Goal: Use online tool/utility: Utilize a website feature to perform a specific function

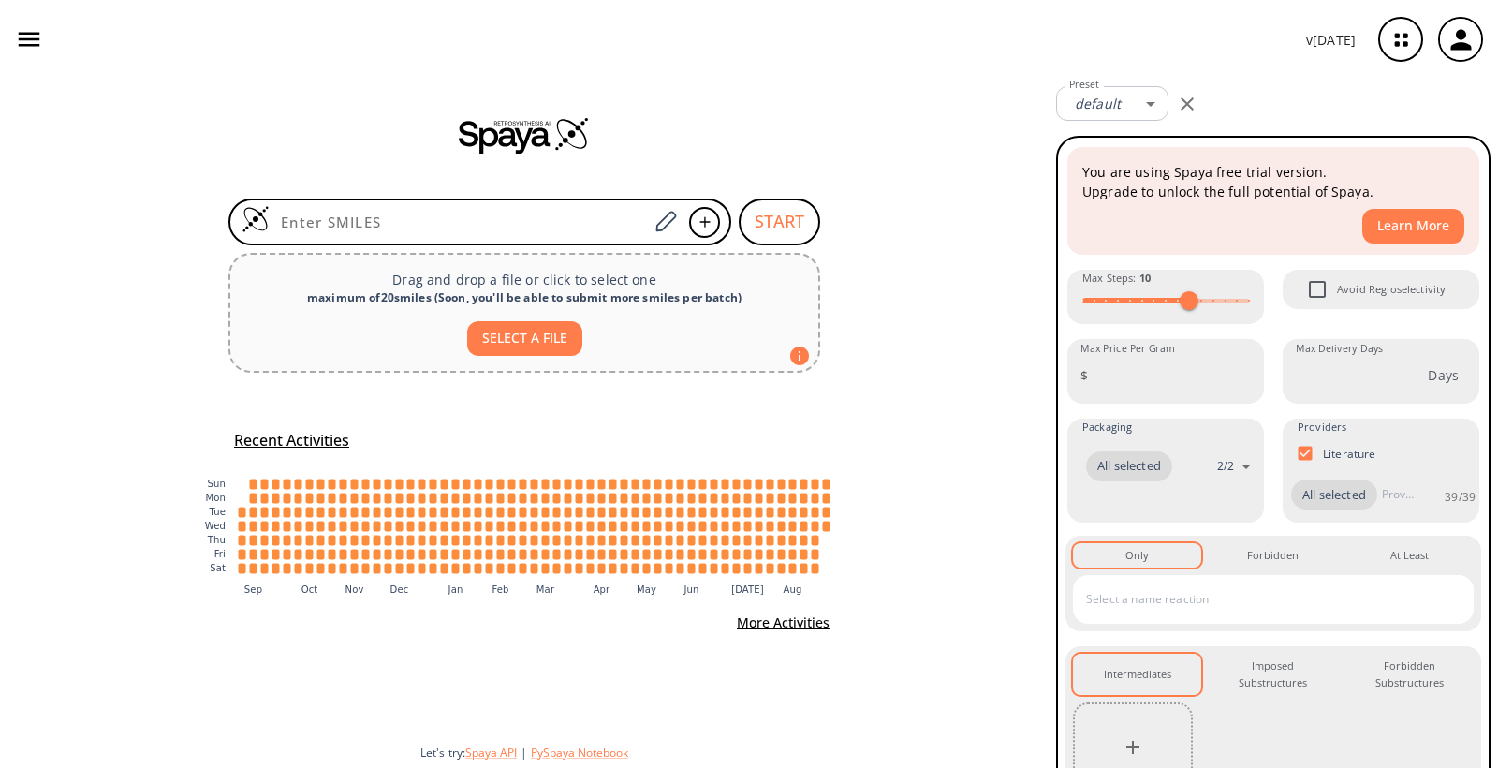
click at [1405, 40] on icon "button" at bounding box center [1401, 40] width 50 height 50
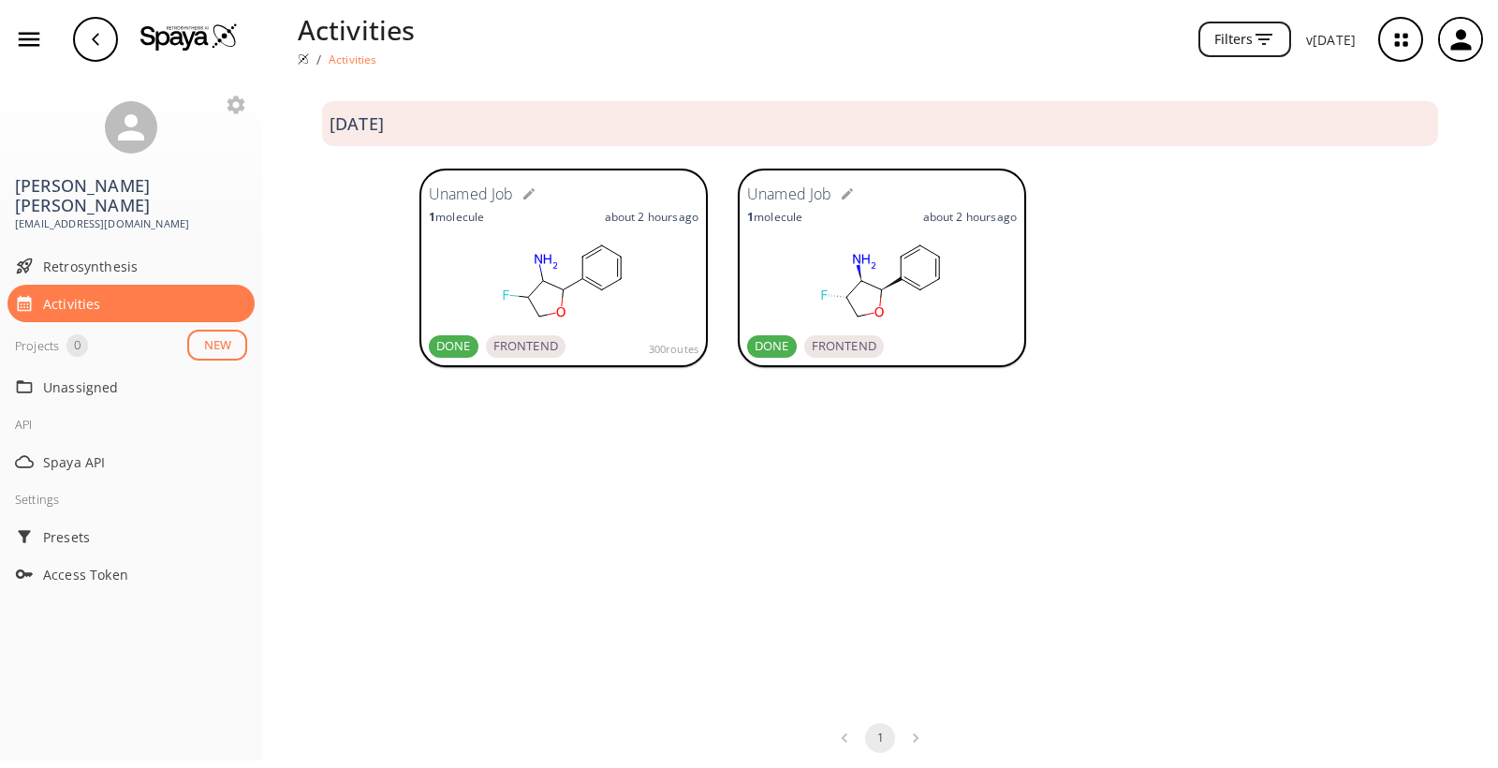
click at [974, 291] on rect at bounding box center [882, 281] width 270 height 94
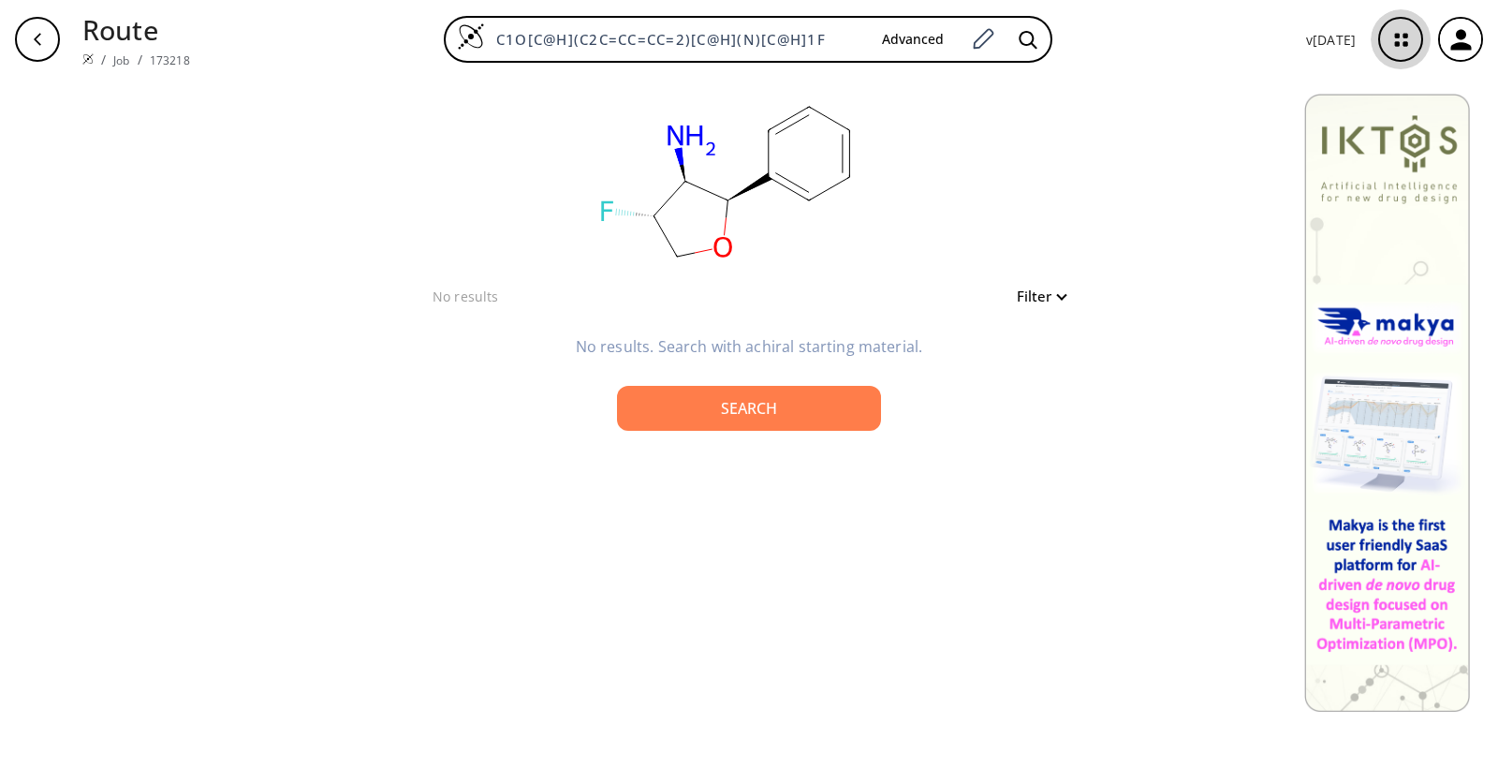
click at [1403, 37] on icon "button" at bounding box center [1401, 40] width 12 height 12
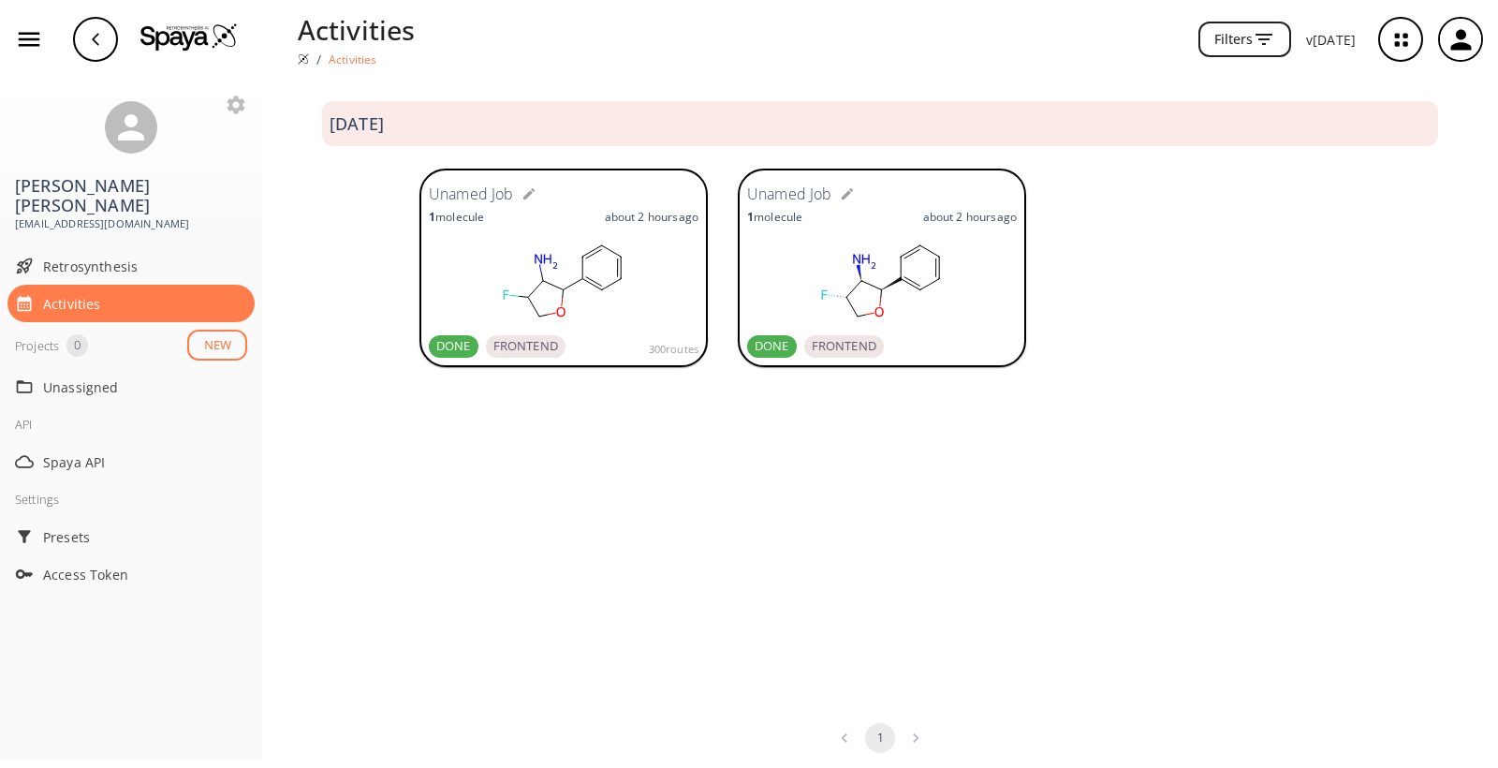
click at [652, 296] on rect at bounding box center [564, 281] width 270 height 94
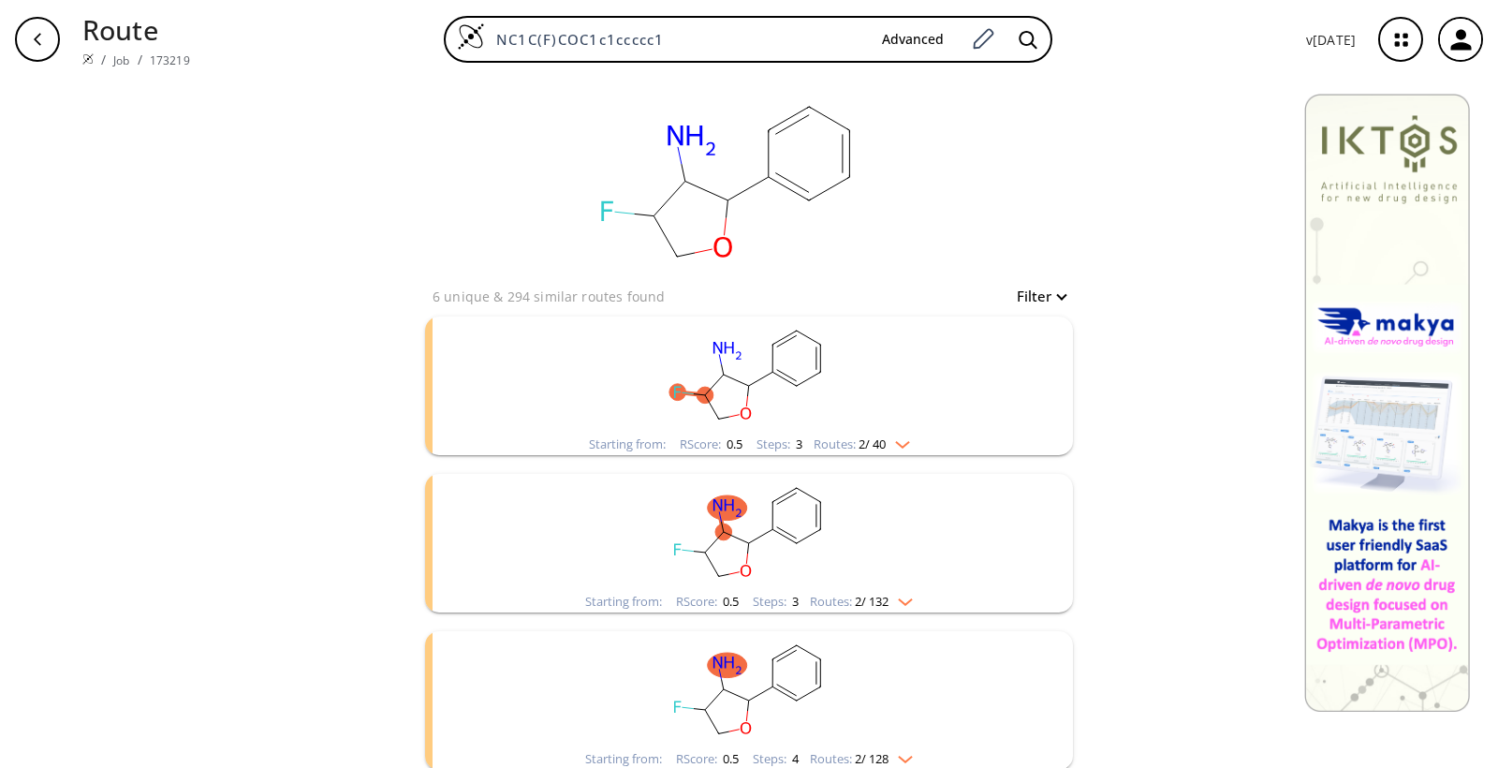
scroll to position [11, 0]
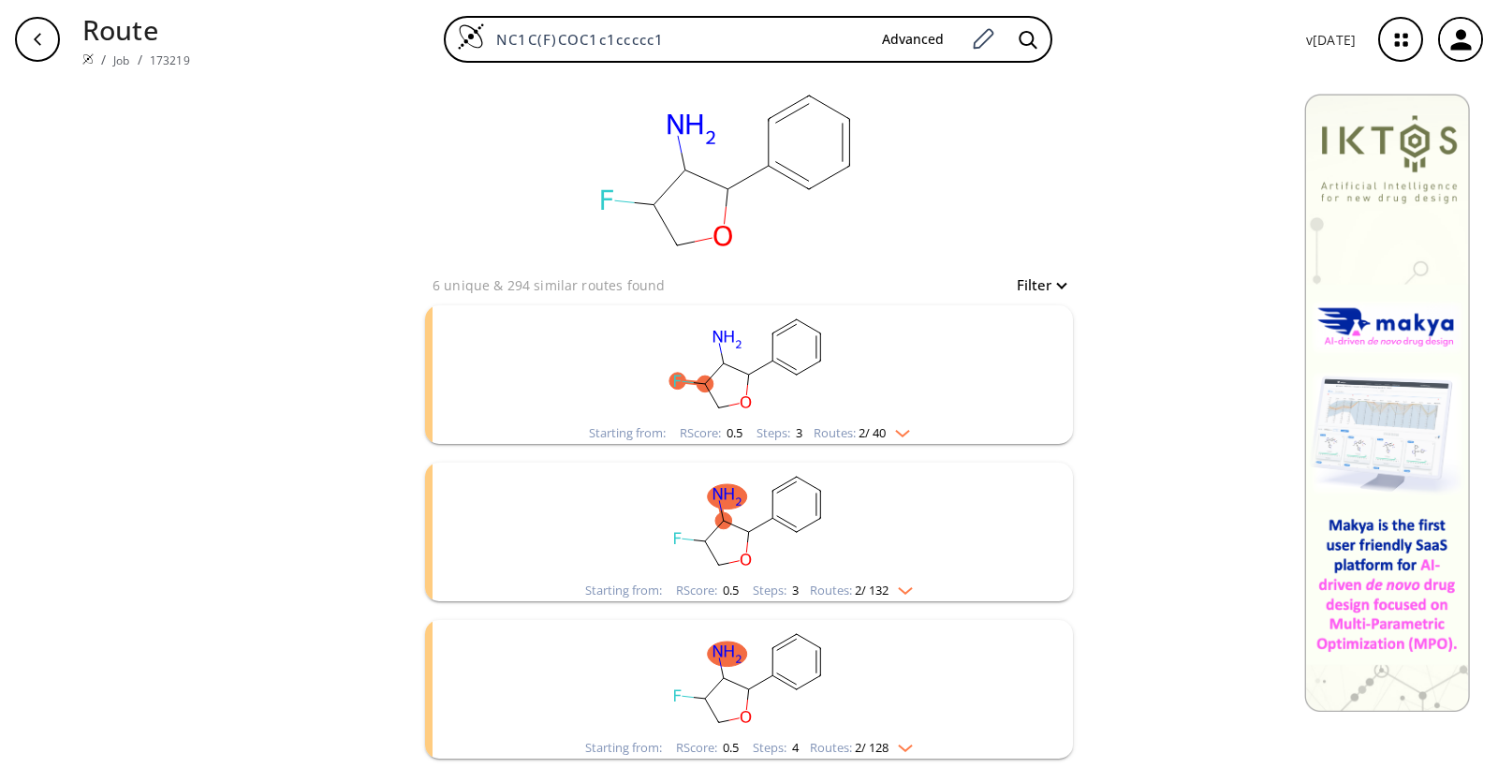
click at [788, 696] on ellipse "clusters" at bounding box center [796, 689] width 17 height 17
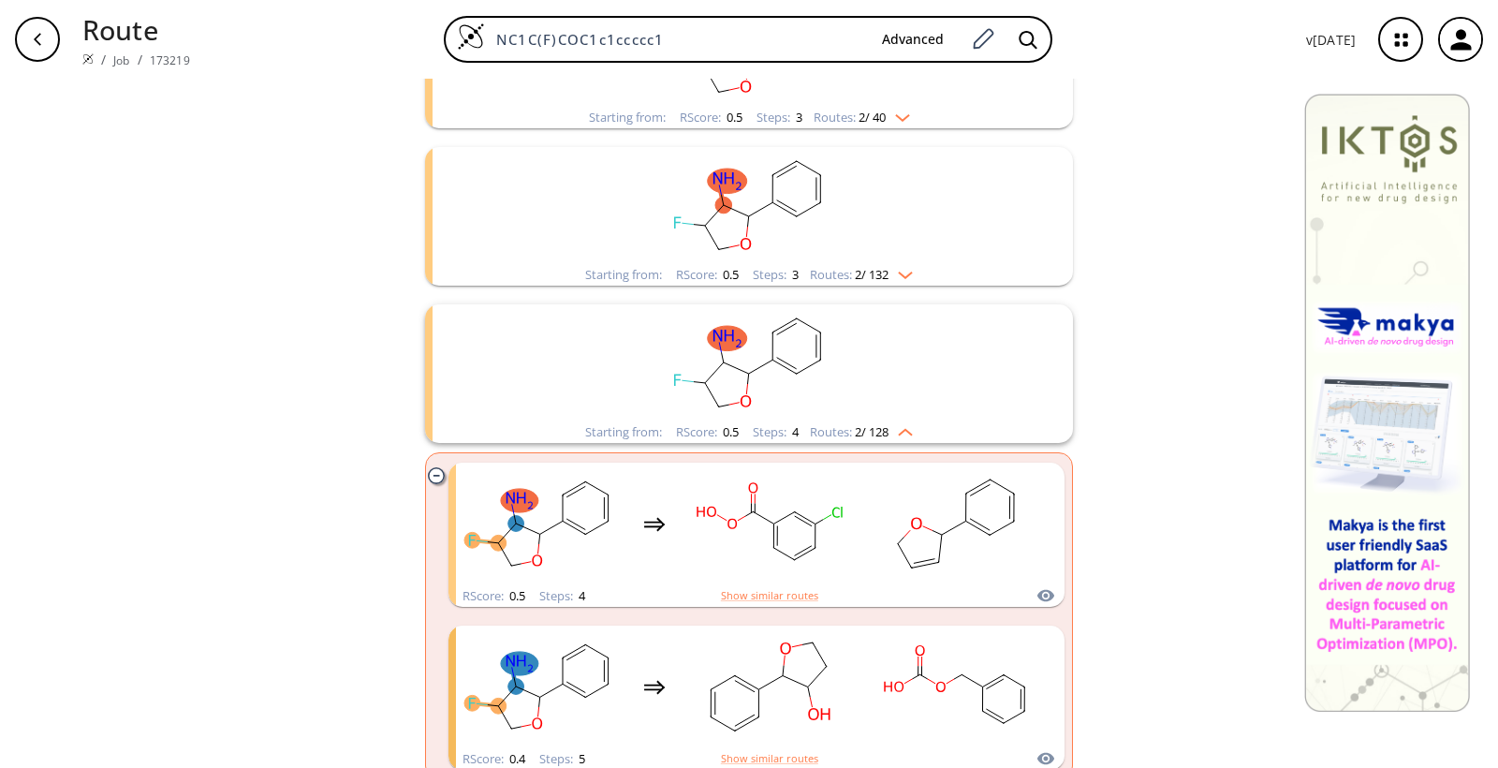
scroll to position [0, 0]
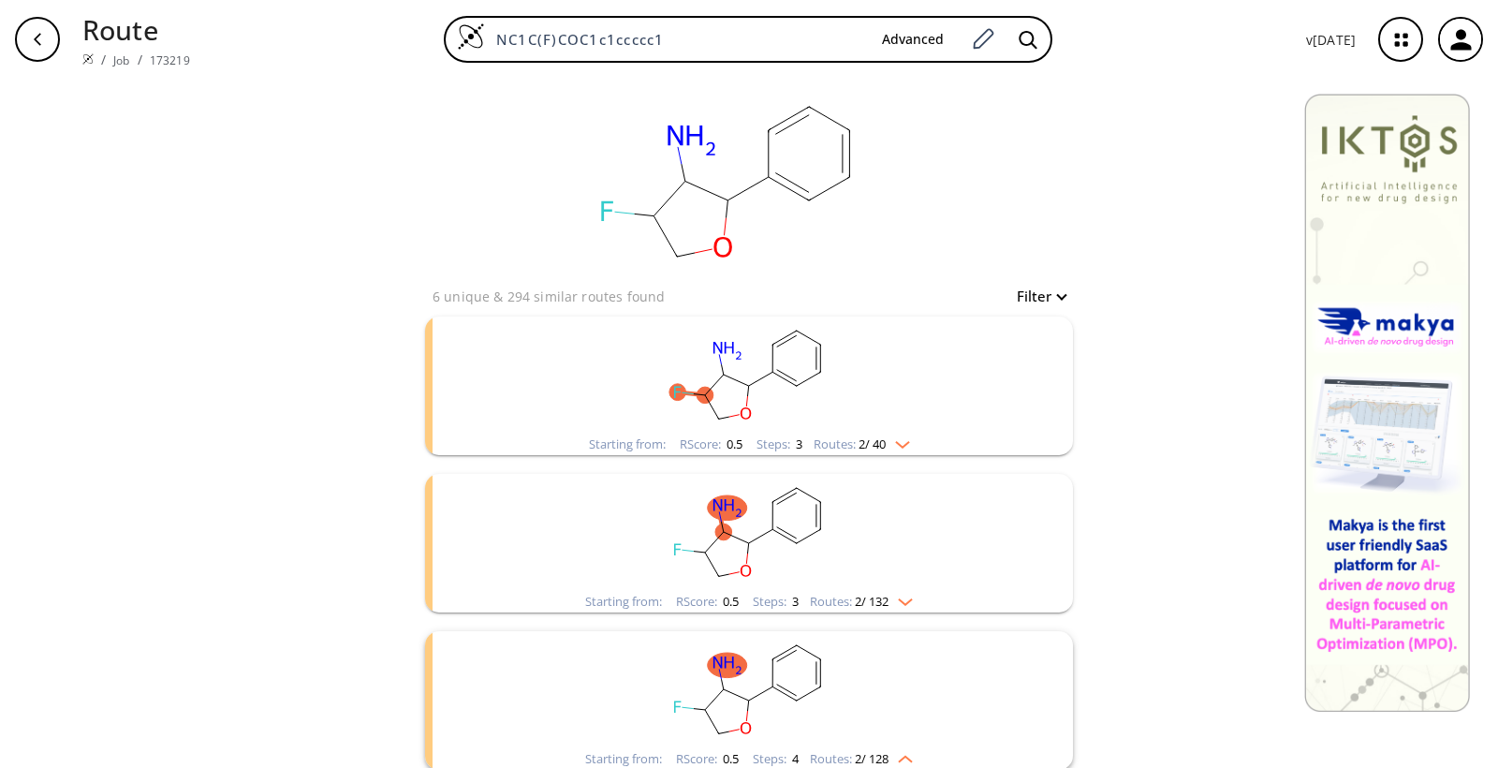
click at [900, 442] on img "clusters" at bounding box center [898, 440] width 24 height 15
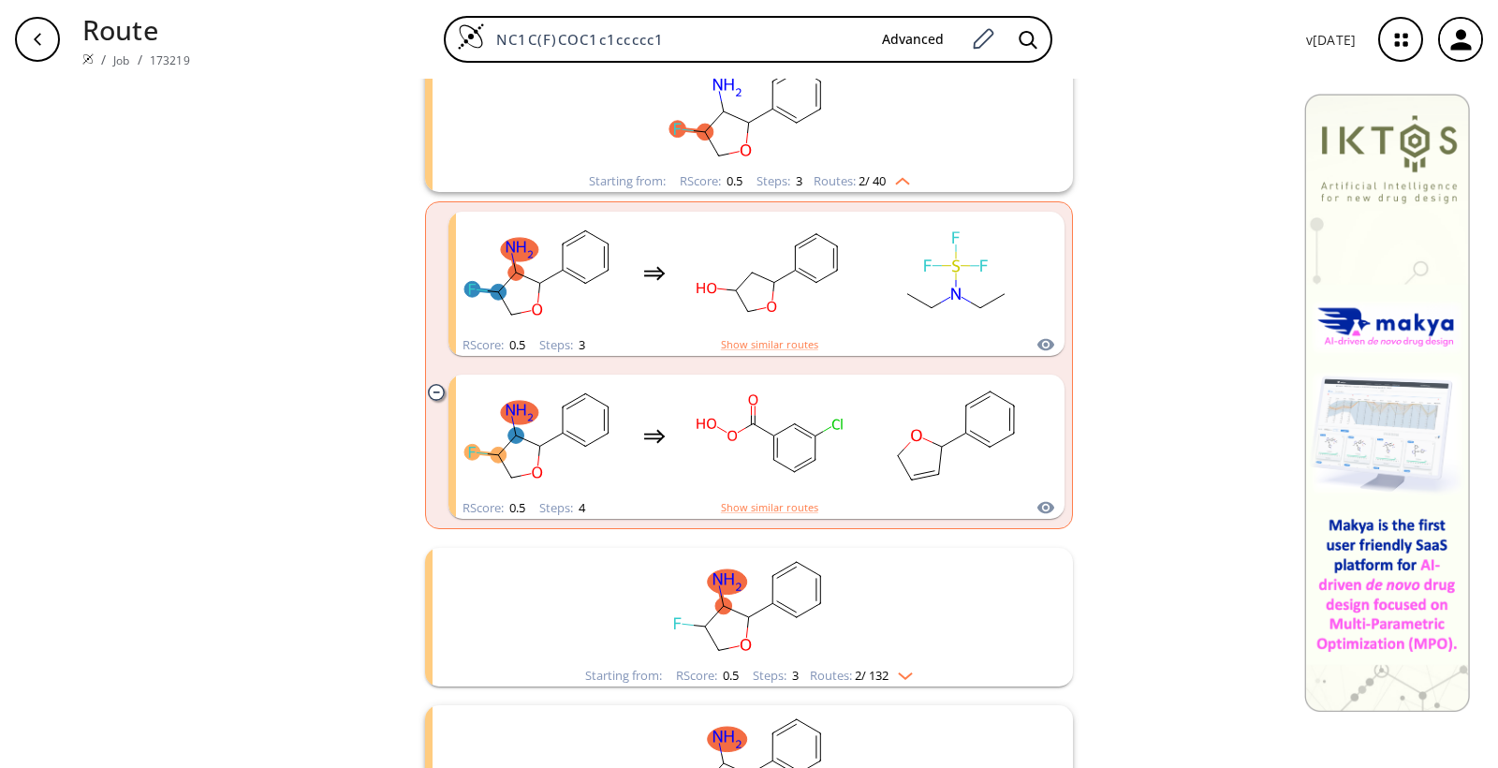
scroll to position [302, 0]
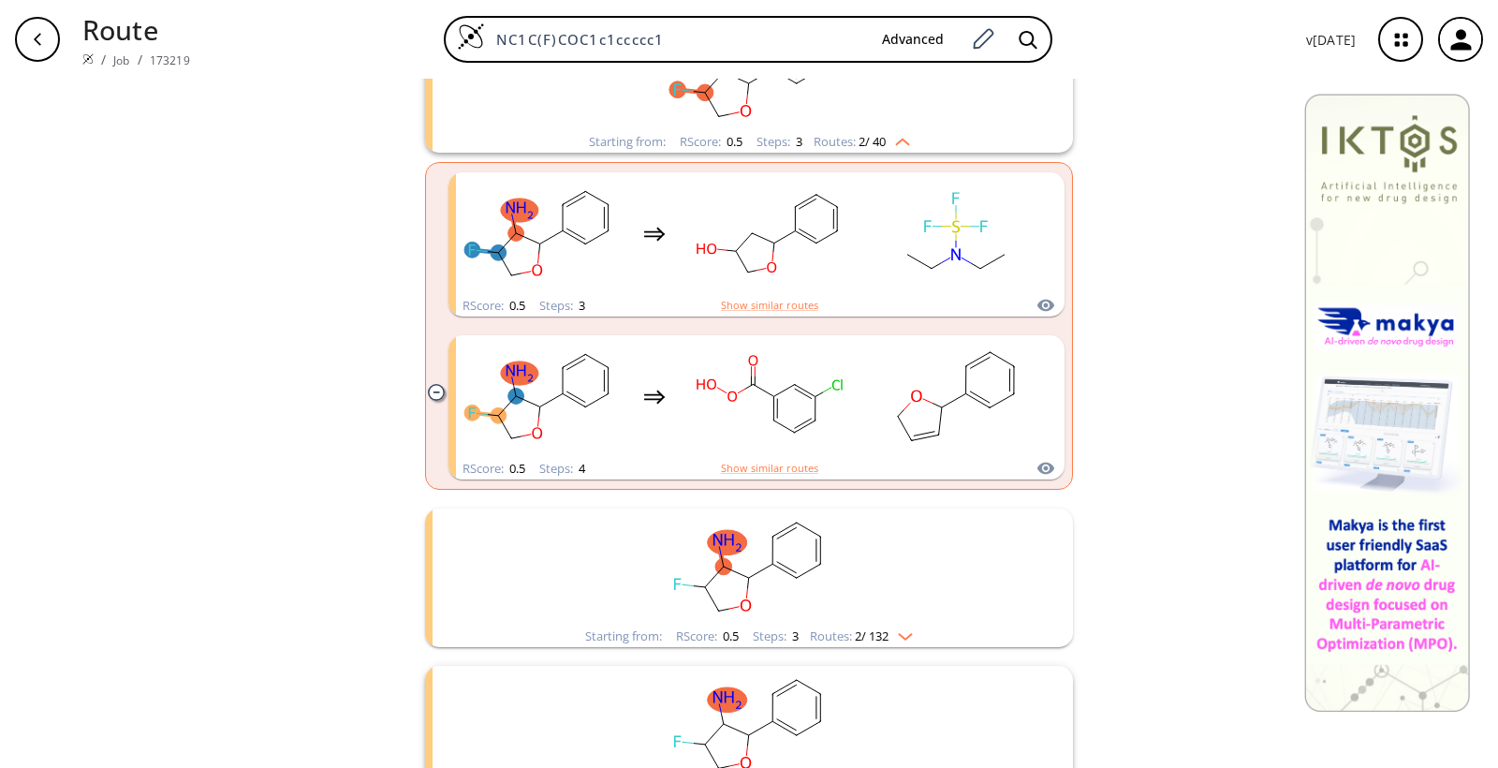
click at [431, 395] on icon "clusters" at bounding box center [436, 392] width 16 height 16
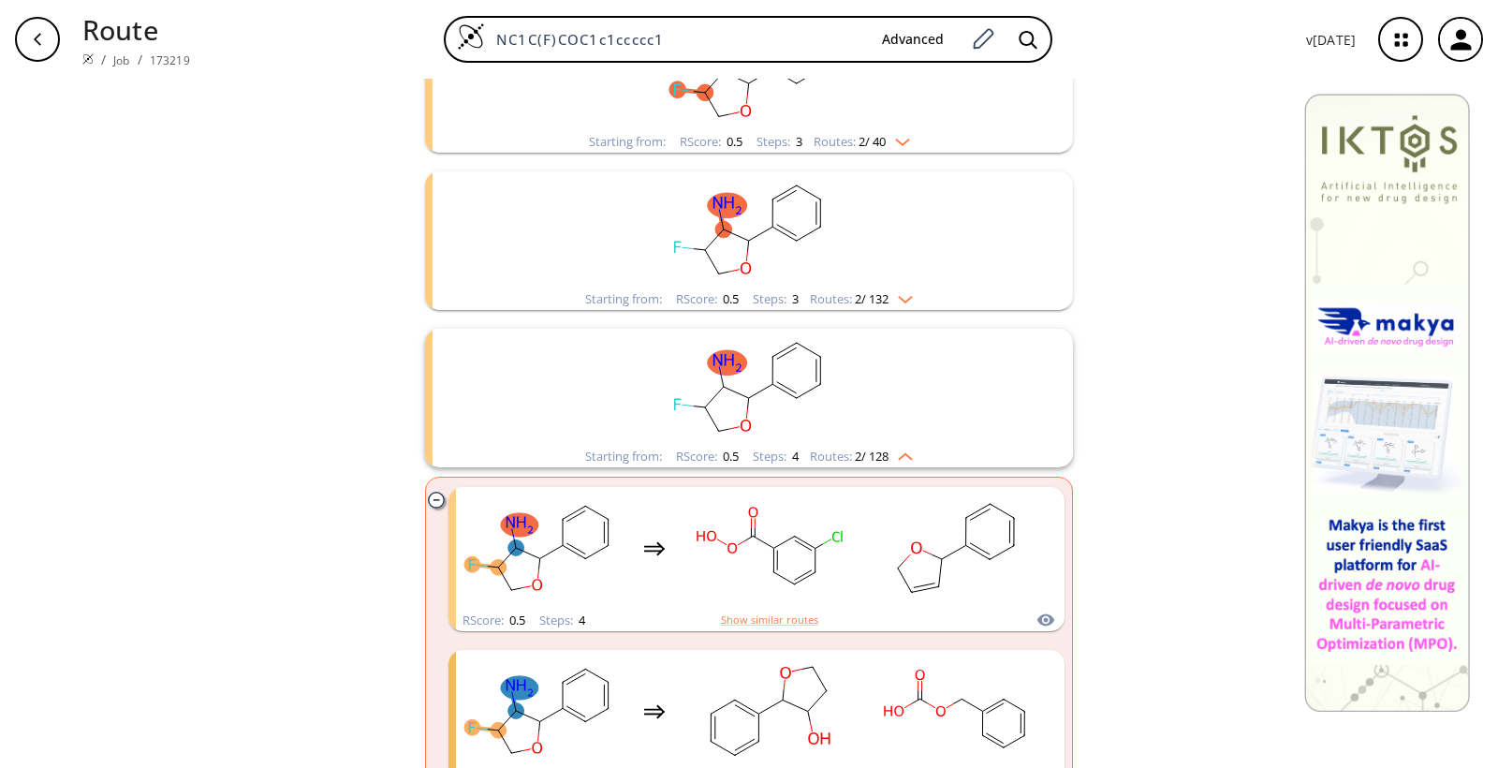
click at [428, 502] on icon "clusters" at bounding box center [436, 499] width 16 height 16
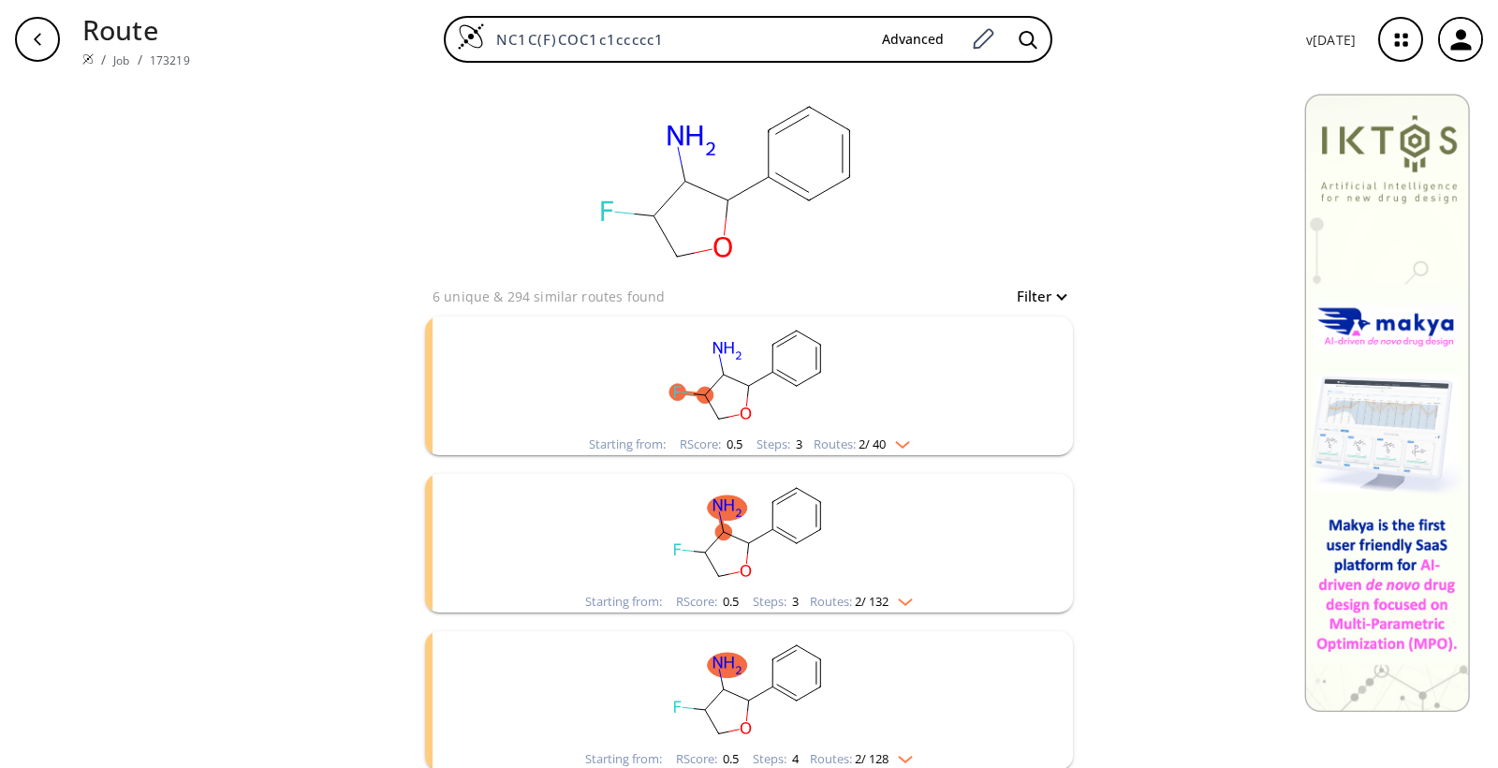
scroll to position [11, 0]
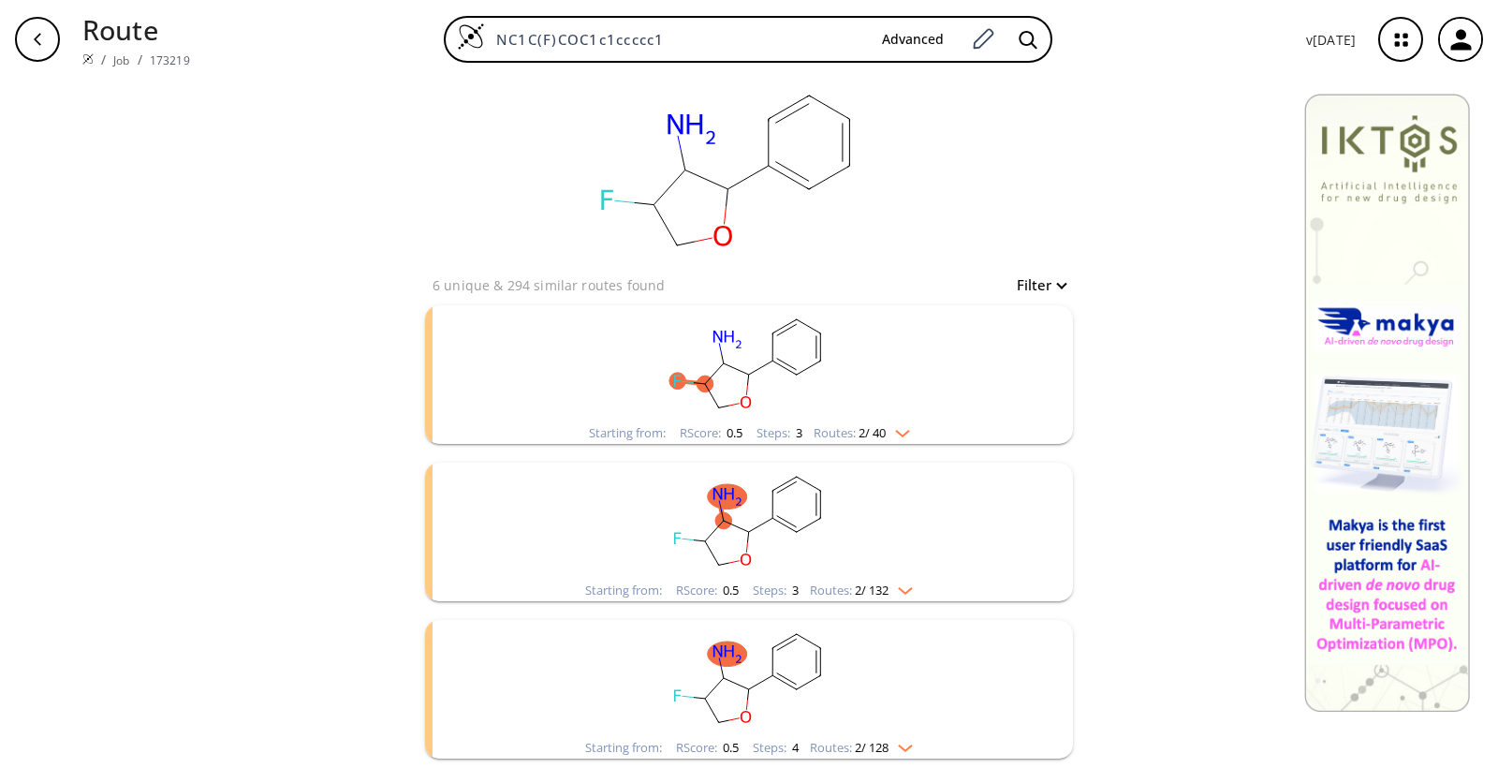
click at [1036, 283] on button "Filter" at bounding box center [1035, 285] width 60 height 14
click at [1034, 283] on div at bounding box center [749, 384] width 1498 height 768
click at [904, 744] on img "clusters" at bounding box center [900, 744] width 24 height 15
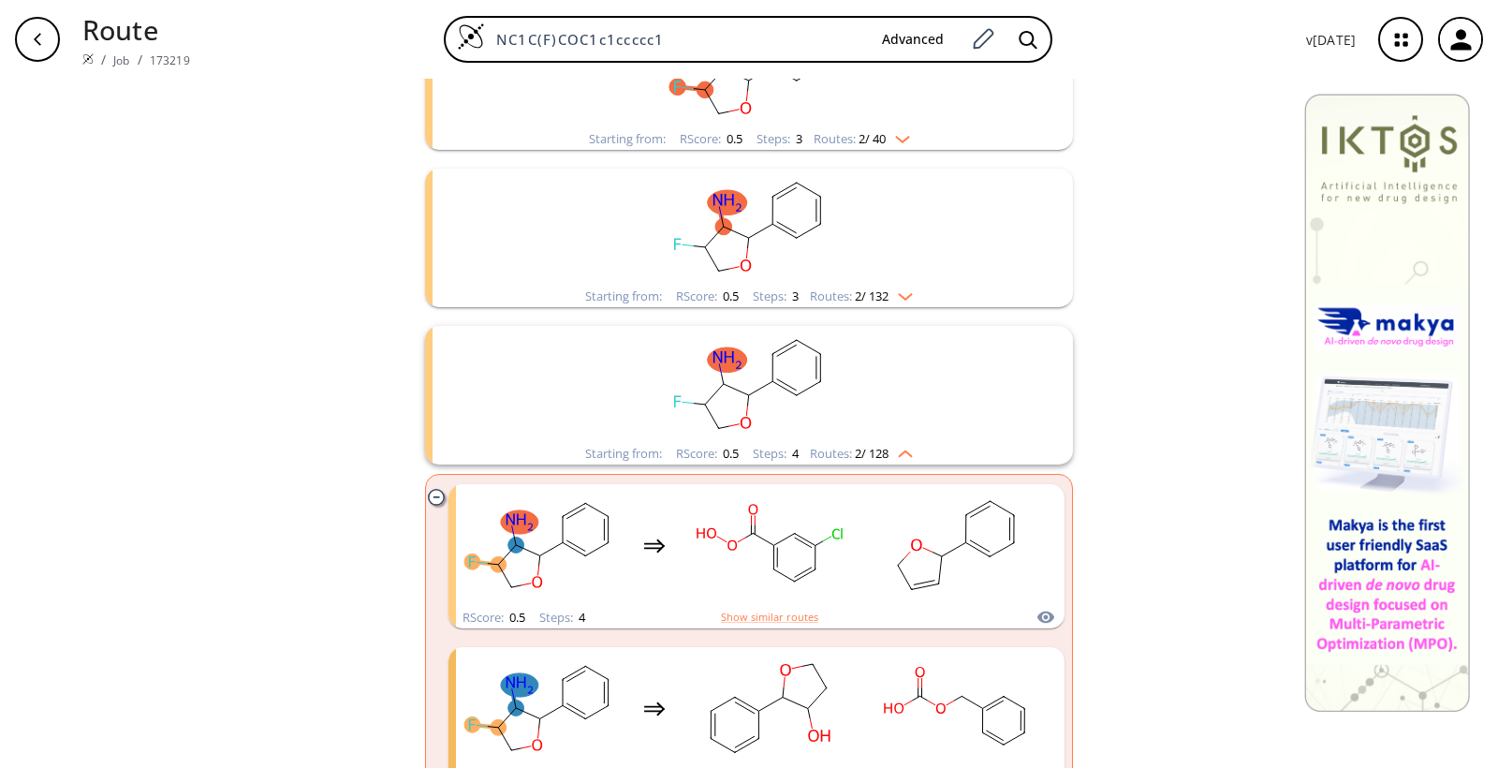
scroll to position [348, 0]
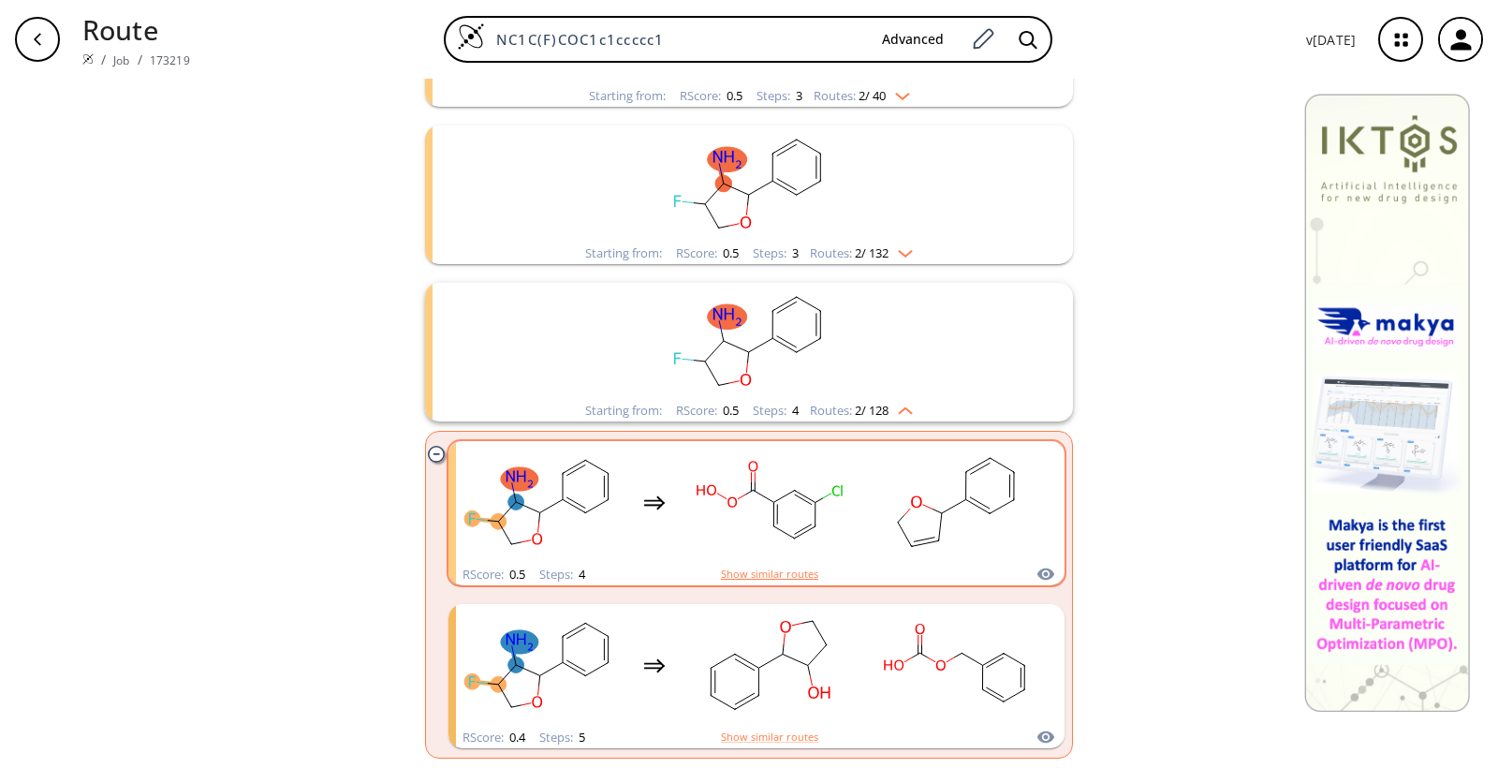
click at [763, 574] on button "Show similar routes" at bounding box center [769, 573] width 97 height 17
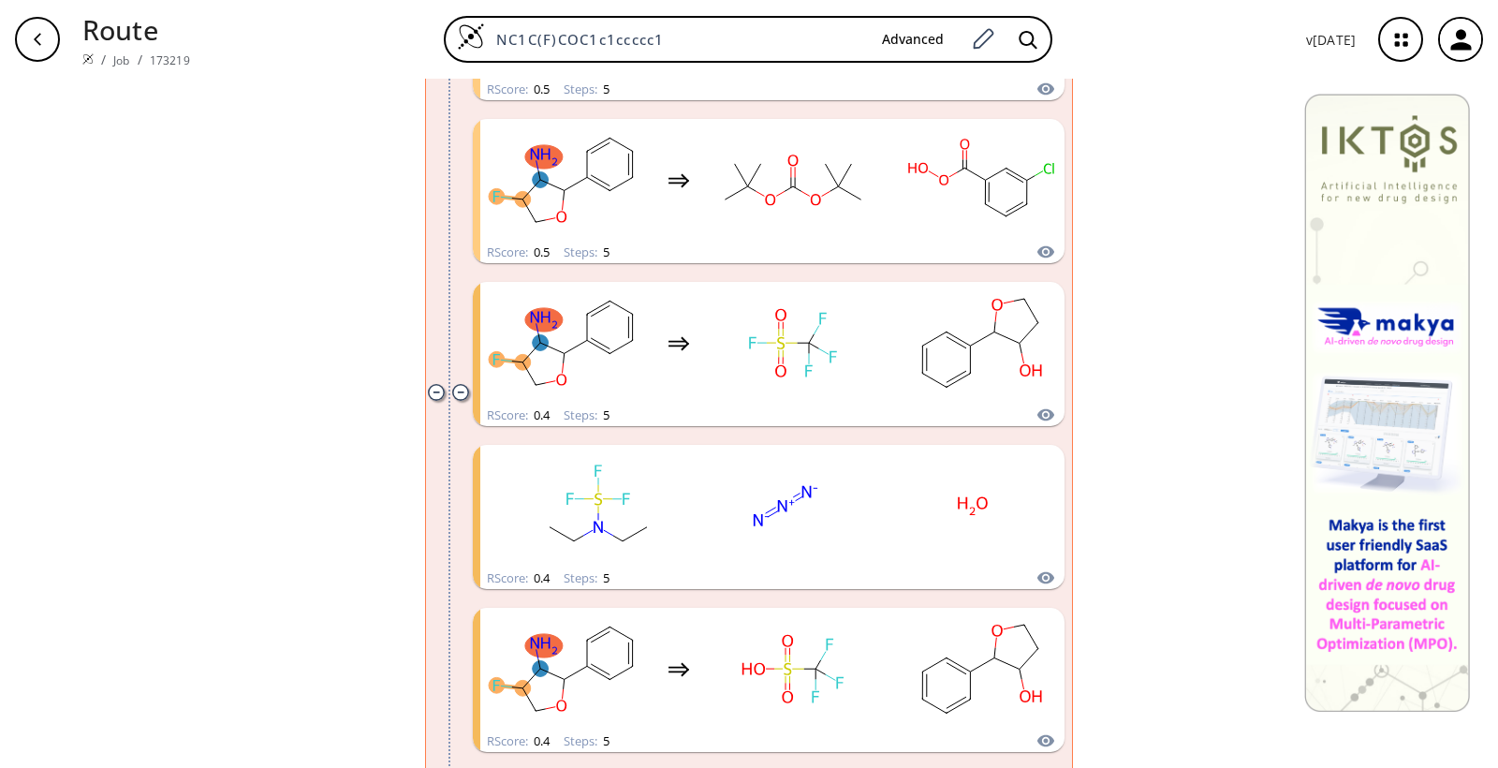
scroll to position [0, 0]
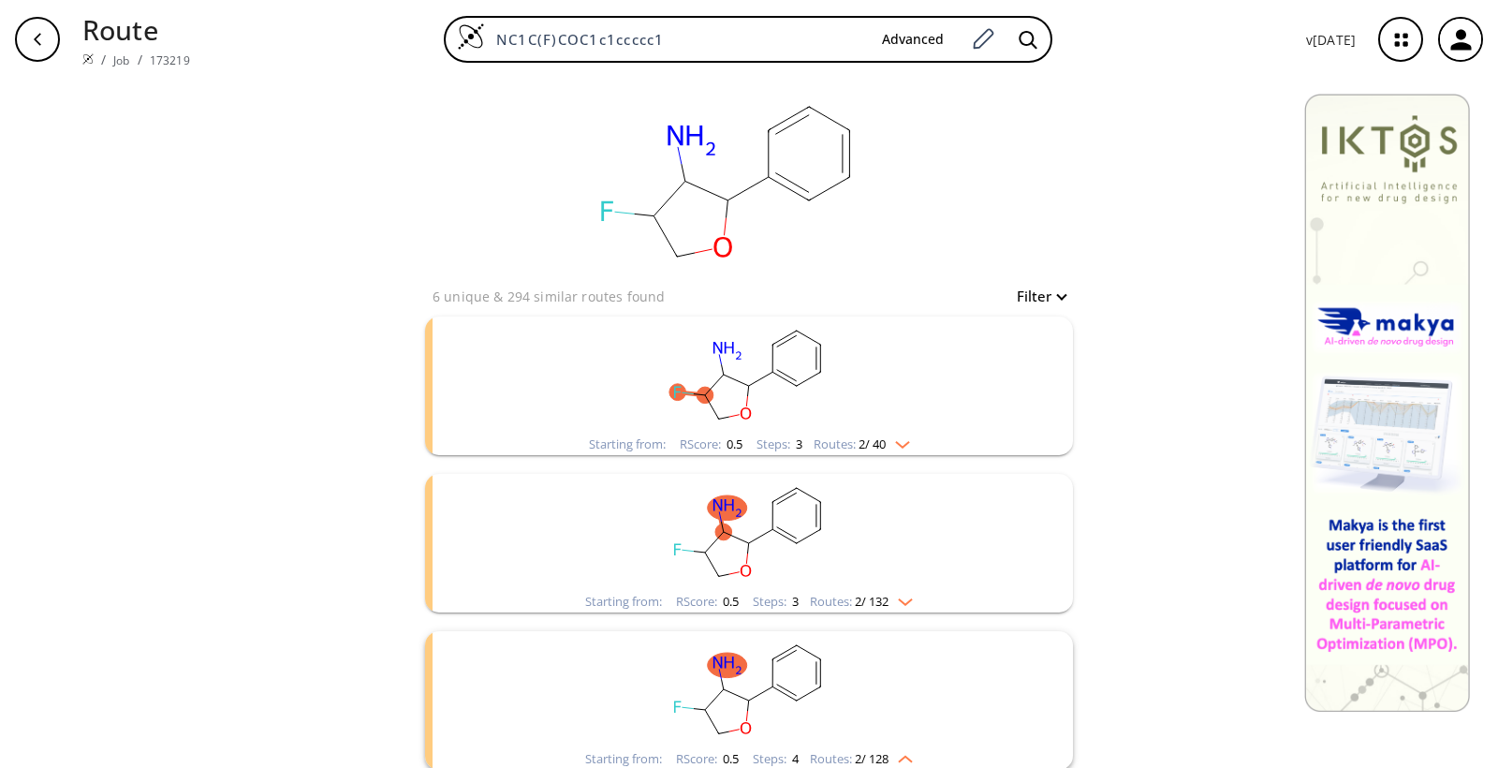
click at [896, 440] on img "clusters" at bounding box center [898, 440] width 24 height 15
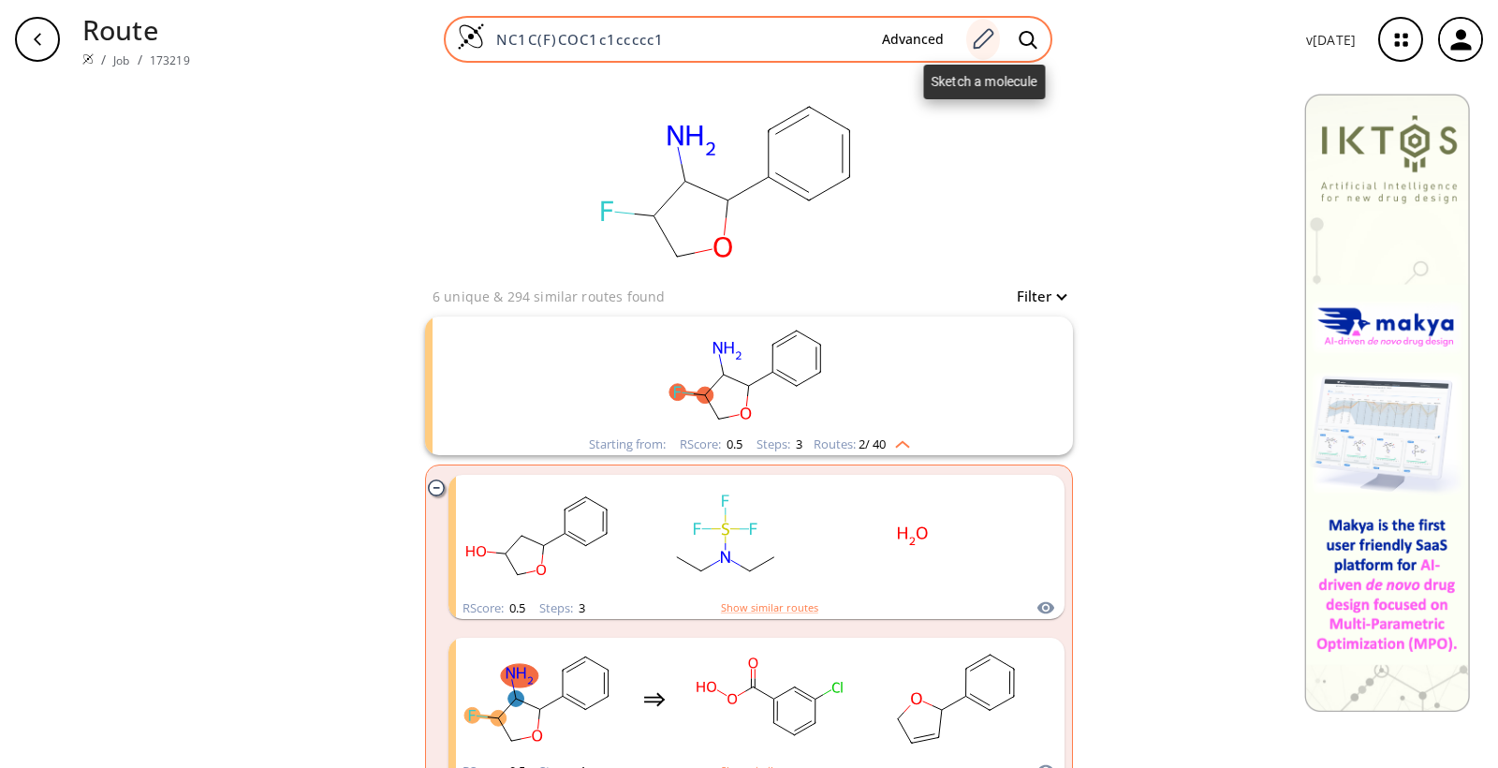
click at [986, 43] on icon at bounding box center [982, 39] width 25 height 24
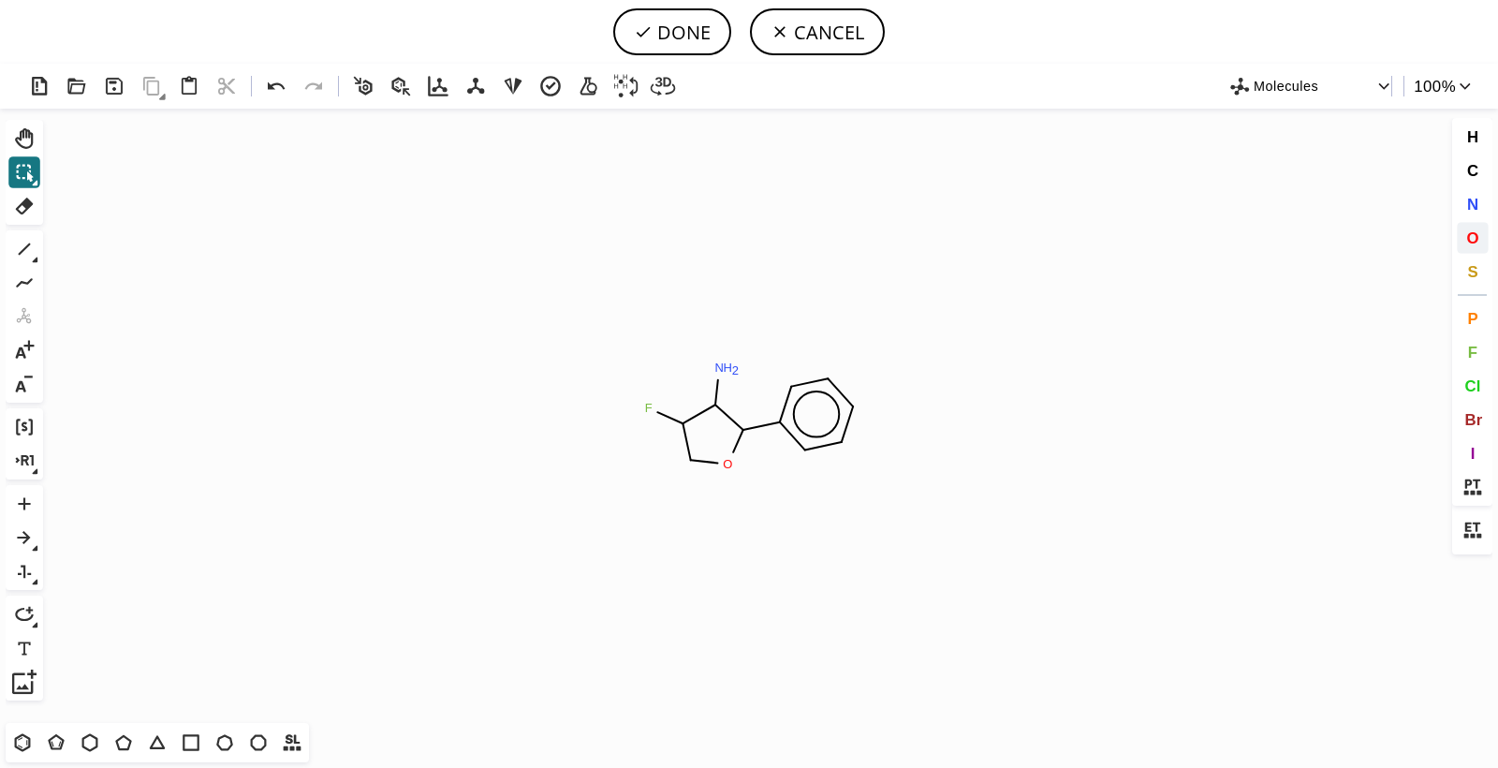
click at [1472, 236] on span "O" at bounding box center [1472, 237] width 12 height 18
click at [642, 403] on tspan "O" at bounding box center [641, 404] width 9 height 14
click at [36, 257] on icon at bounding box center [35, 259] width 7 height 7
click at [429, 247] on icon at bounding box center [433, 249] width 13 height 13
drag, startPoint x: 714, startPoint y: 399, endPoint x: 717, endPoint y: 377, distance: 21.7
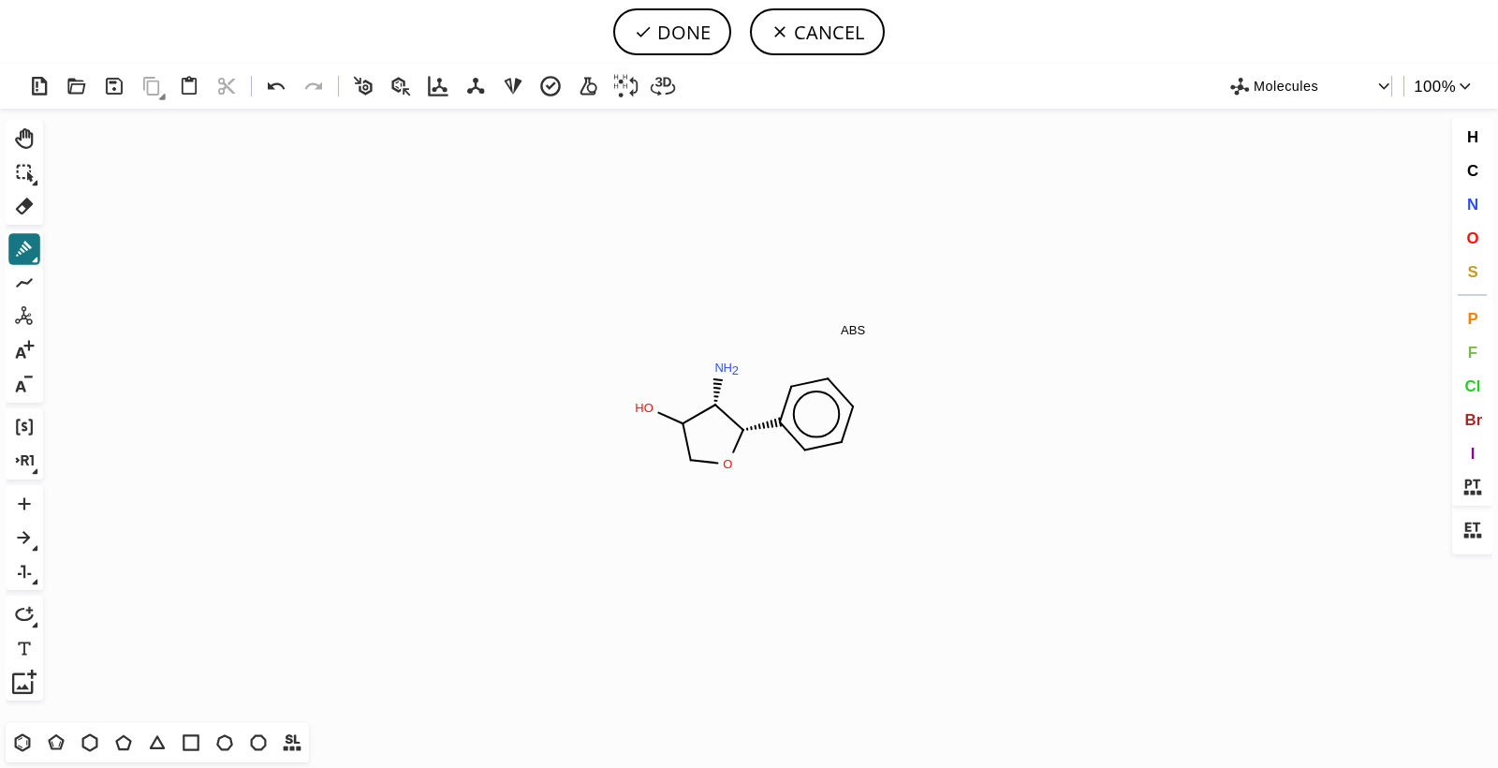
drag, startPoint x: 747, startPoint y: 425, endPoint x: 776, endPoint y: 420, distance: 29.4
click at [34, 260] on icon at bounding box center [36, 260] width 6 height 6
click at [389, 250] on icon at bounding box center [399, 250] width 21 height 21
drag, startPoint x: 679, startPoint y: 418, endPoint x: 652, endPoint y: 411, distance: 27.3
click at [666, 27] on button "DONE" at bounding box center [672, 31] width 118 height 47
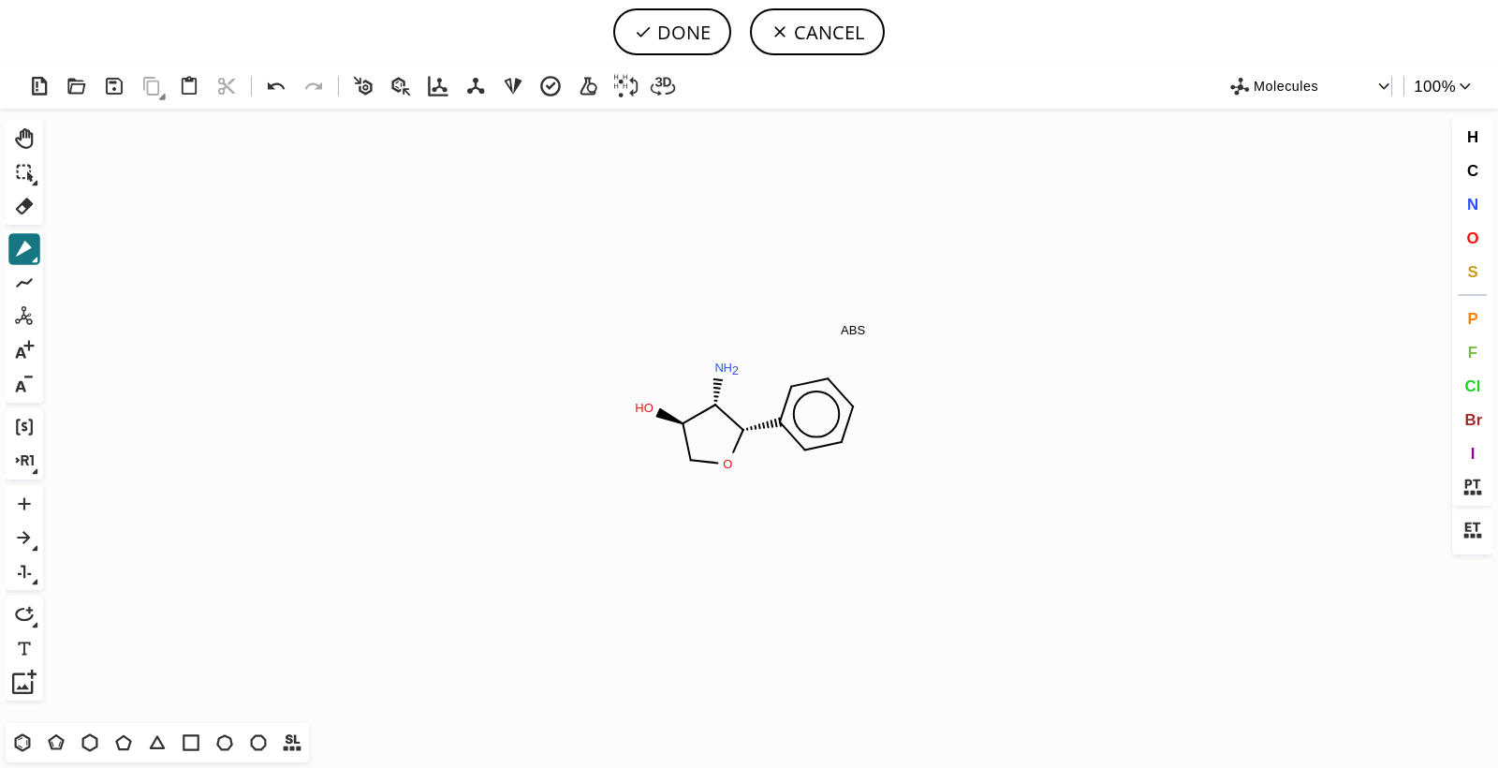
type input "N[C@@H]1[C@H](c2ccccc2)OC[C@H]1O"
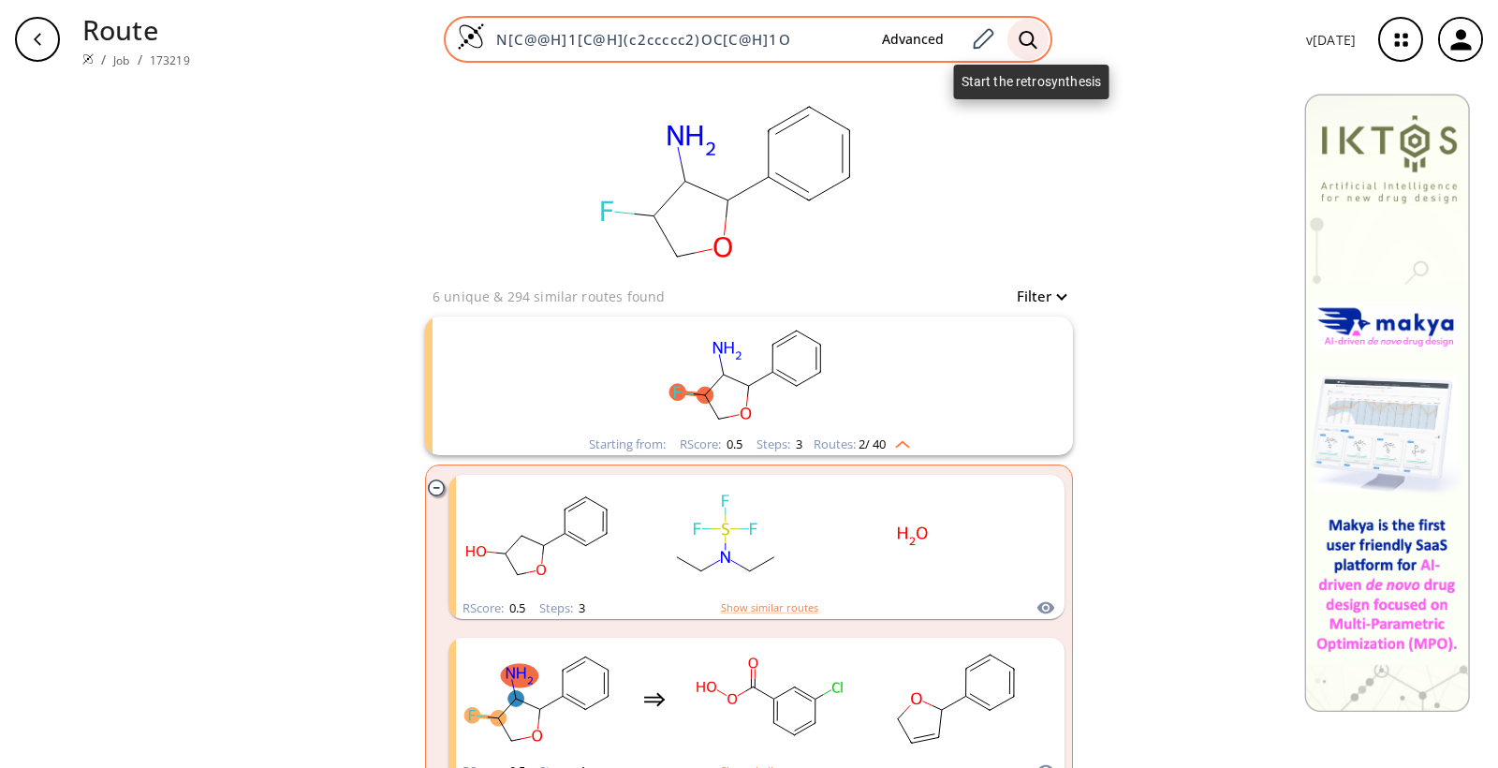
click at [1029, 37] on icon at bounding box center [1027, 40] width 19 height 20
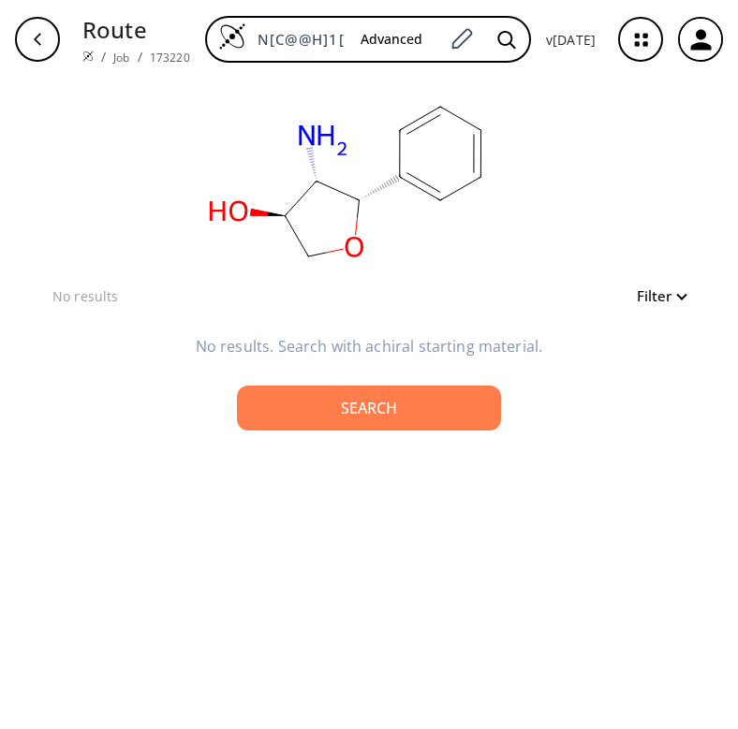
click at [634, 43] on icon "button" at bounding box center [641, 40] width 50 height 50
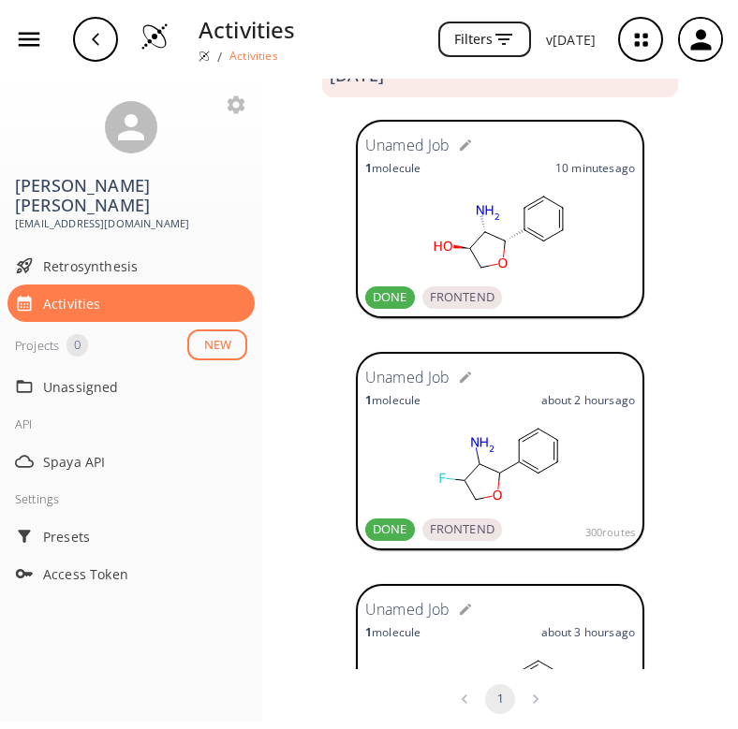
scroll to position [14, 0]
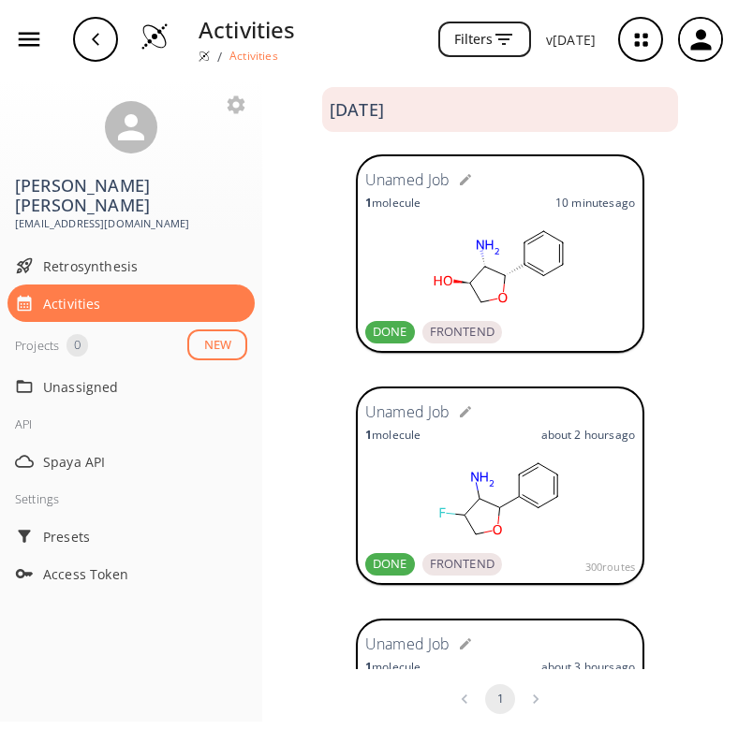
click at [536, 270] on ellipse at bounding box center [542, 275] width 13 height 13
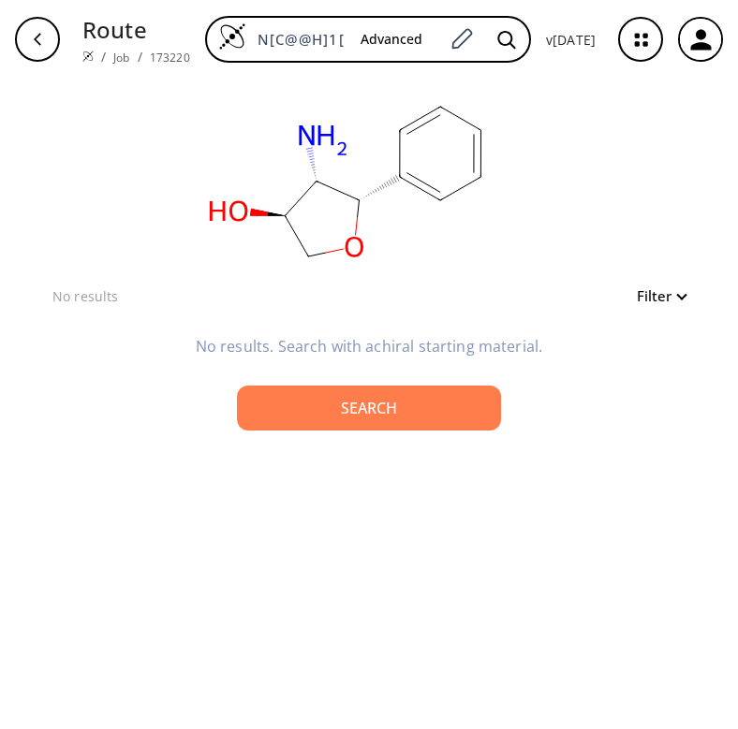
click at [308, 168] on rect at bounding box center [348, 182] width 374 height 206
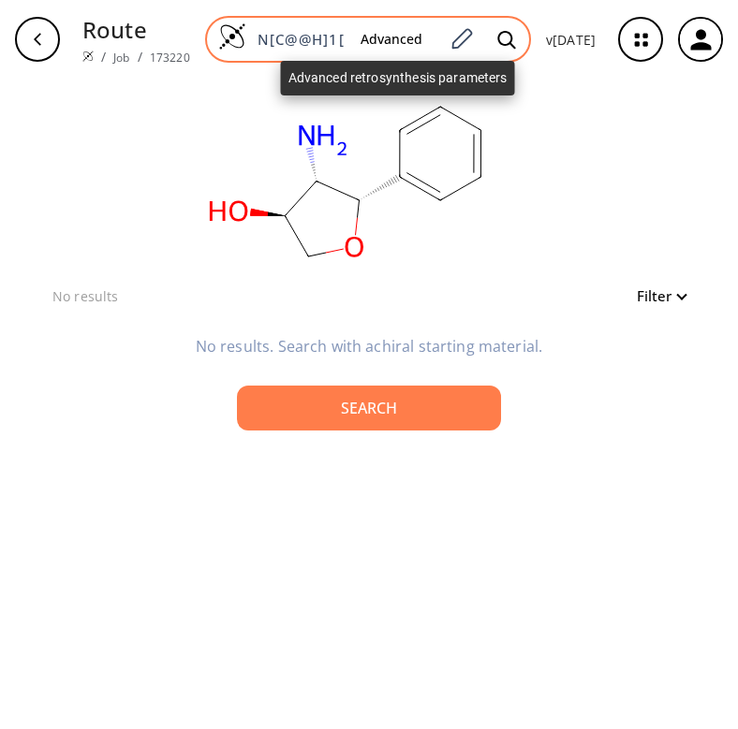
click at [400, 41] on button "Advanced" at bounding box center [391, 39] width 92 height 35
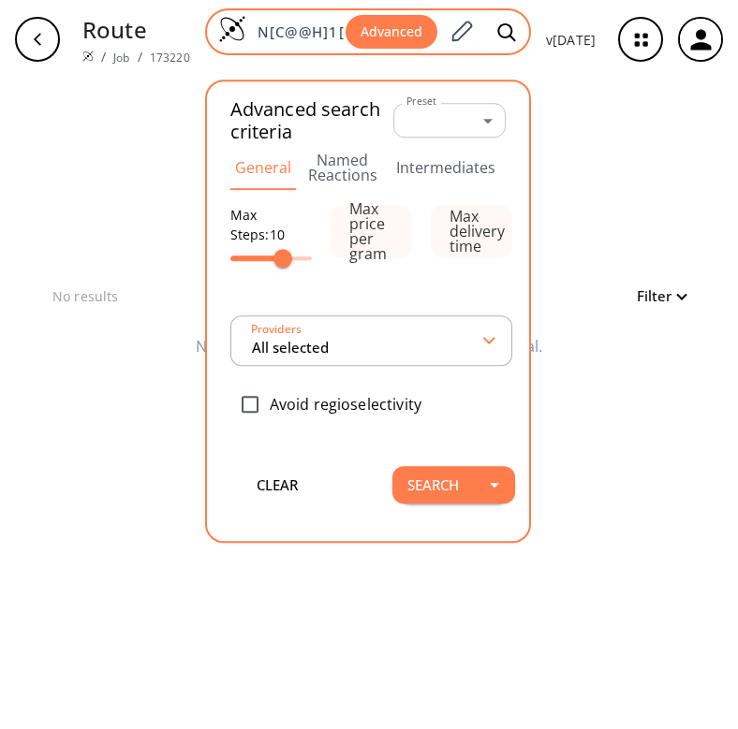
type input "All selected"
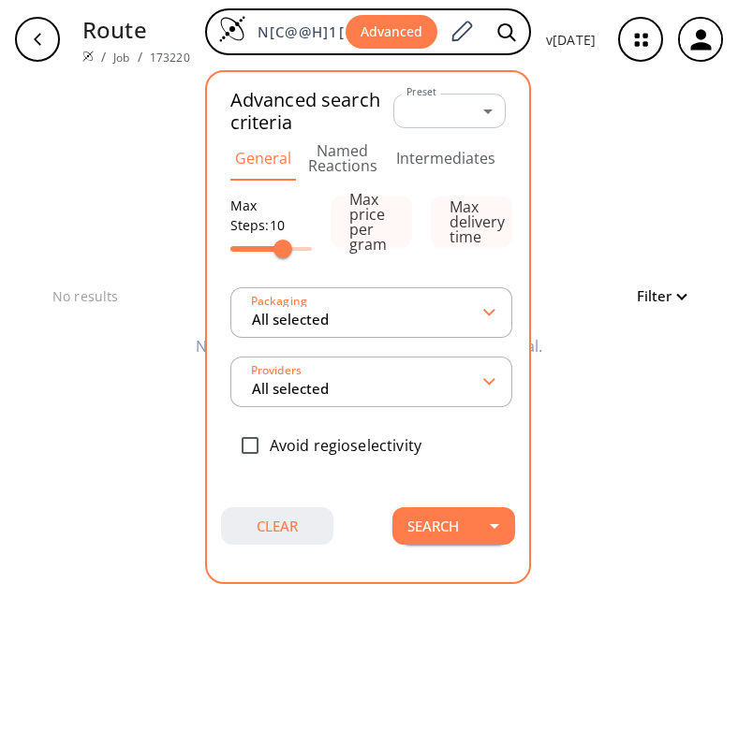
click at [263, 520] on button "clear" at bounding box center [277, 525] width 112 height 37
click at [146, 123] on div "clear" at bounding box center [369, 182] width 648 height 206
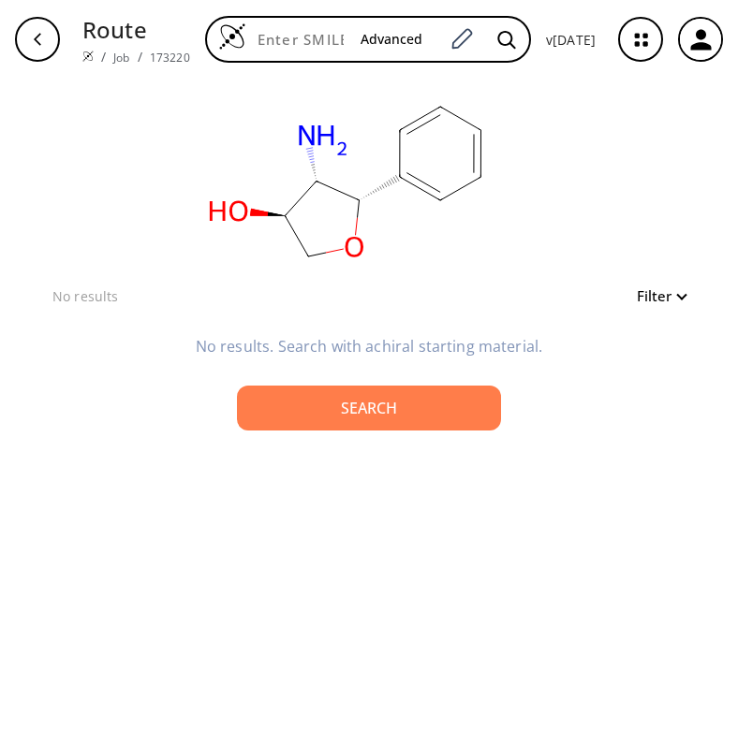
click at [315, 168] on icon at bounding box center [313, 168] width 3 height 1
click at [314, 177] on ellipse at bounding box center [315, 182] width 28 height 28
click at [646, 294] on button "Filter" at bounding box center [655, 296] width 60 height 14
click at [515, 258] on div at bounding box center [369, 364] width 738 height 729
click at [368, 193] on ellipse at bounding box center [358, 200] width 28 height 28
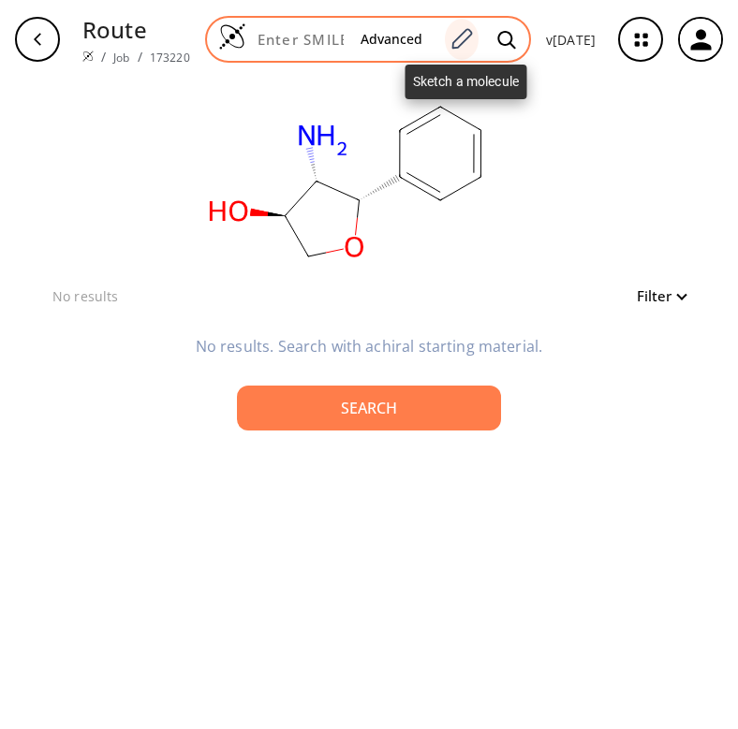
click at [460, 37] on icon at bounding box center [460, 39] width 25 height 24
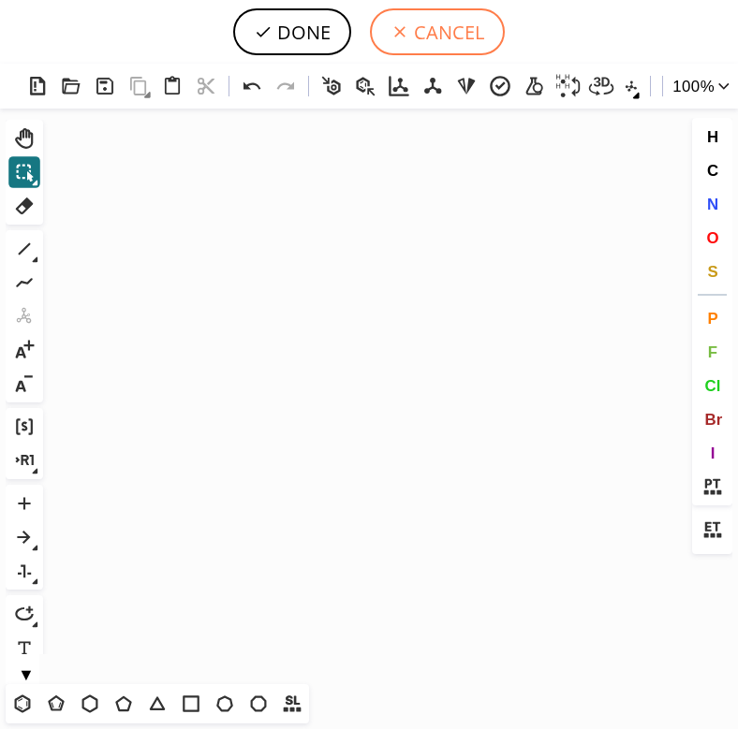
click at [417, 34] on button "CANCEL" at bounding box center [437, 31] width 135 height 47
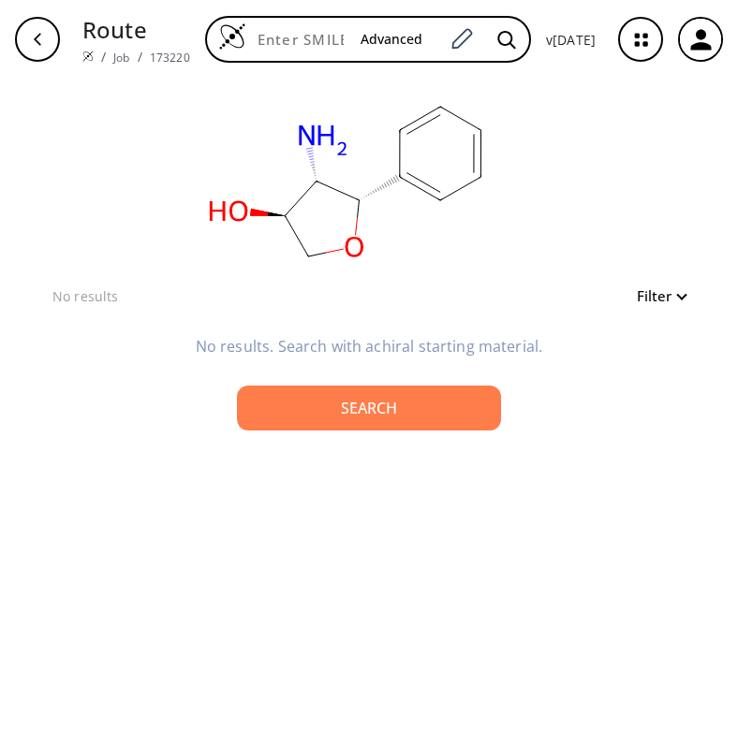
click at [325, 191] on icon at bounding box center [336, 191] width 43 height 19
click at [321, 182] on icon at bounding box center [336, 191] width 43 height 19
click at [306, 170] on rect at bounding box center [348, 182] width 374 height 206
click at [307, 170] on ellipse at bounding box center [315, 182] width 28 height 28
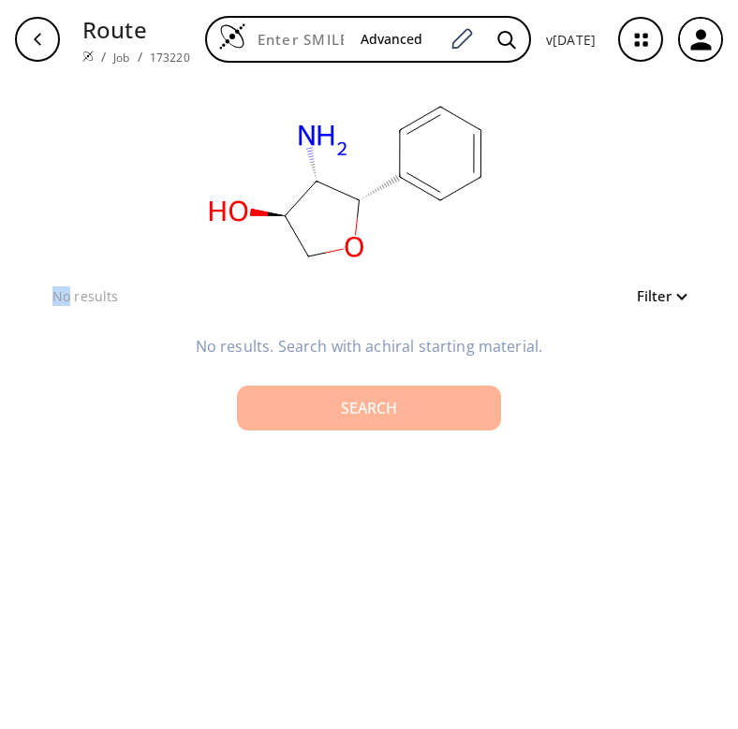
click at [396, 407] on div "Search" at bounding box center [369, 408] width 234 height 15
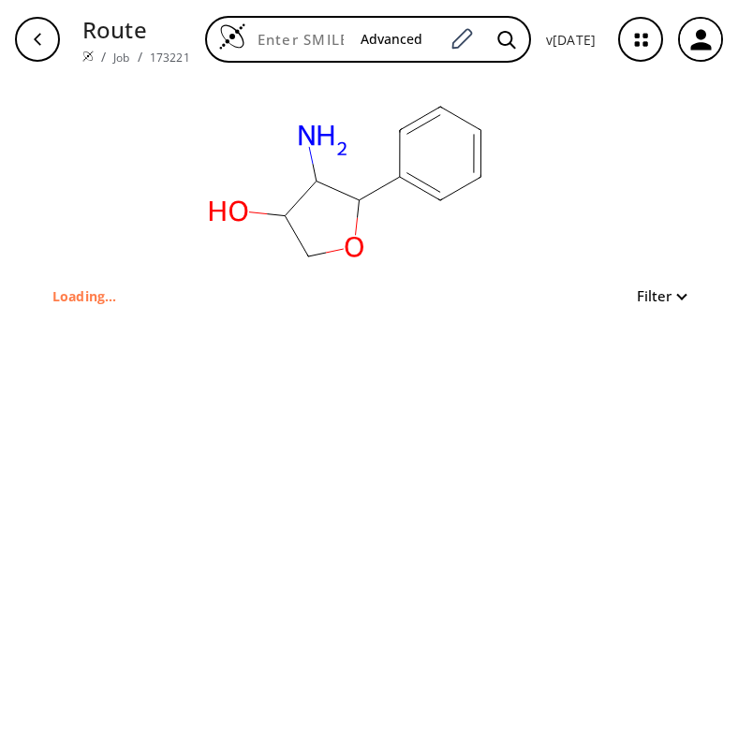
type input "NC1C(O)COC1c1ccccc1"
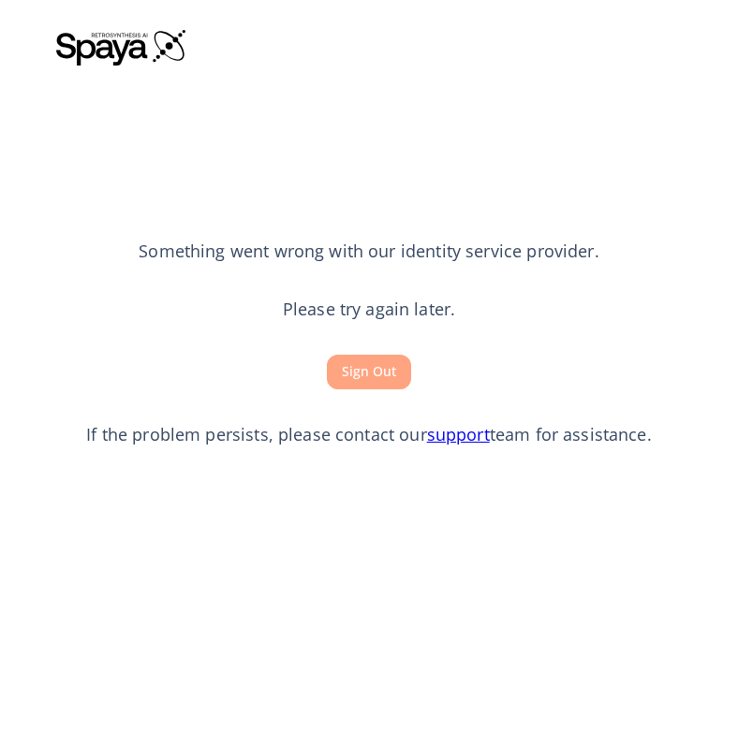
click at [384, 373] on button "Sign Out" at bounding box center [369, 372] width 84 height 35
